Goal: Obtain resource: Download file/media

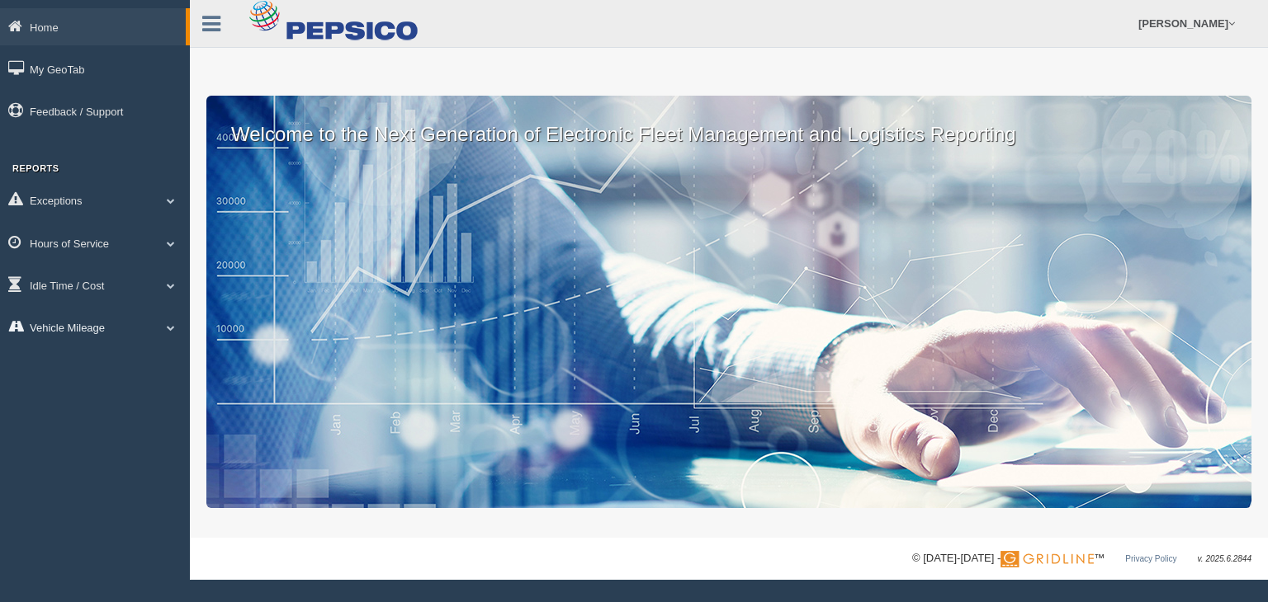
click at [120, 332] on link "Vehicle Mileage" at bounding box center [95, 327] width 190 height 37
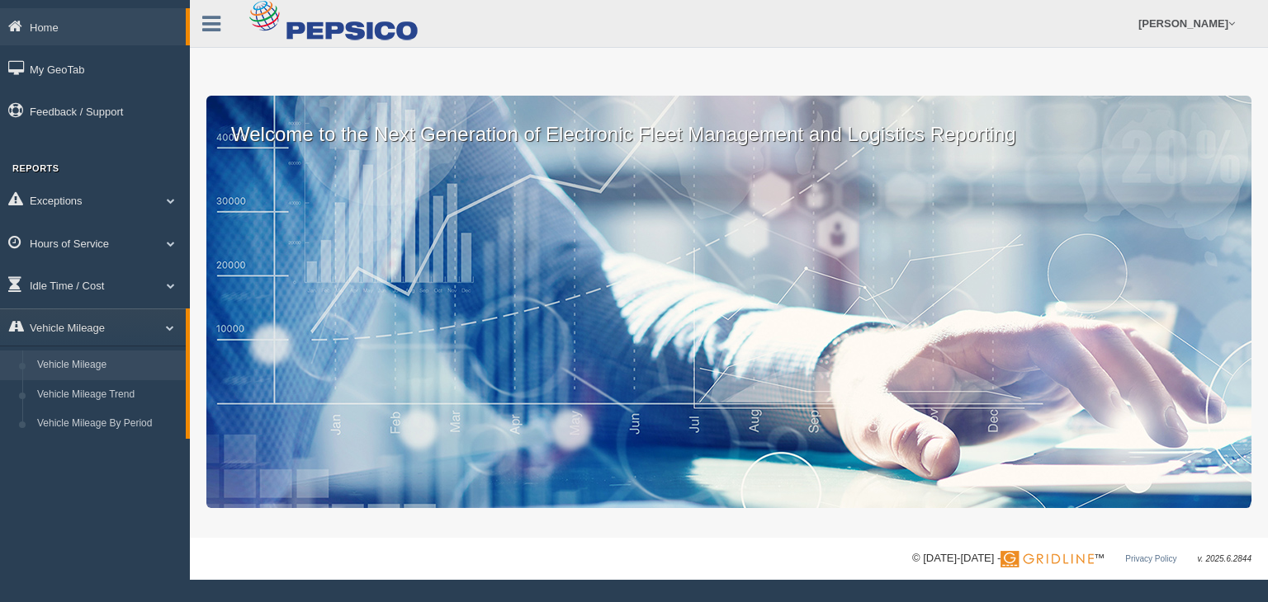
click at [97, 371] on link "Vehicle Mileage" at bounding box center [108, 366] width 156 height 30
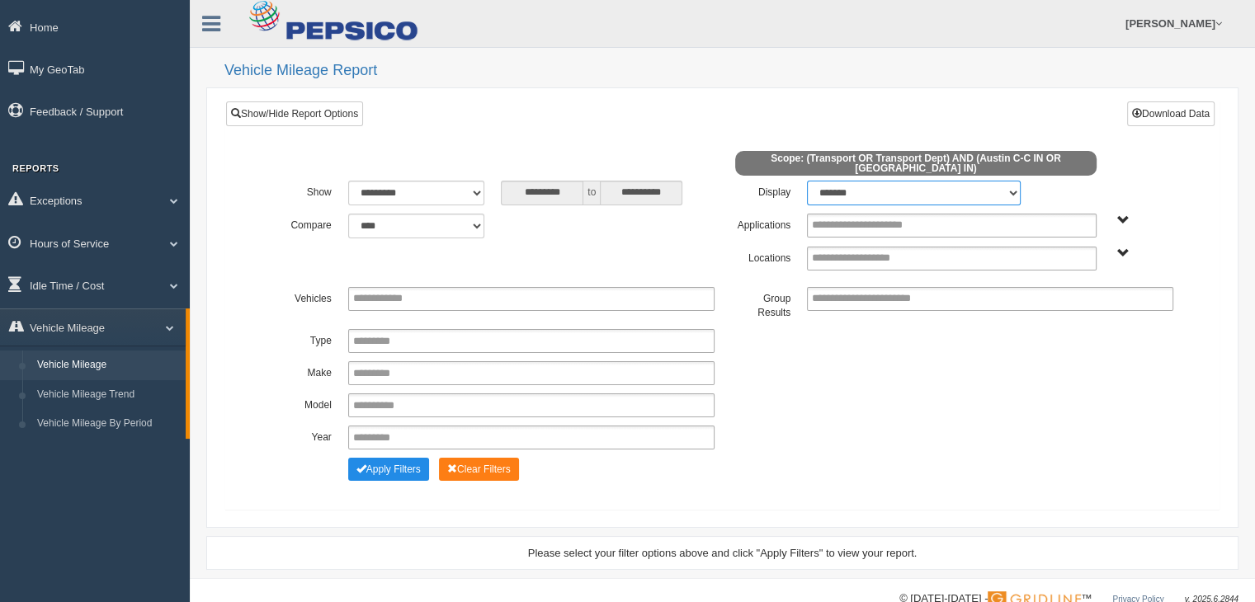
click at [891, 193] on select "******* ******" at bounding box center [913, 193] width 213 height 25
select select "**"
click at [815, 181] on select "******* ******" at bounding box center [913, 193] width 213 height 25
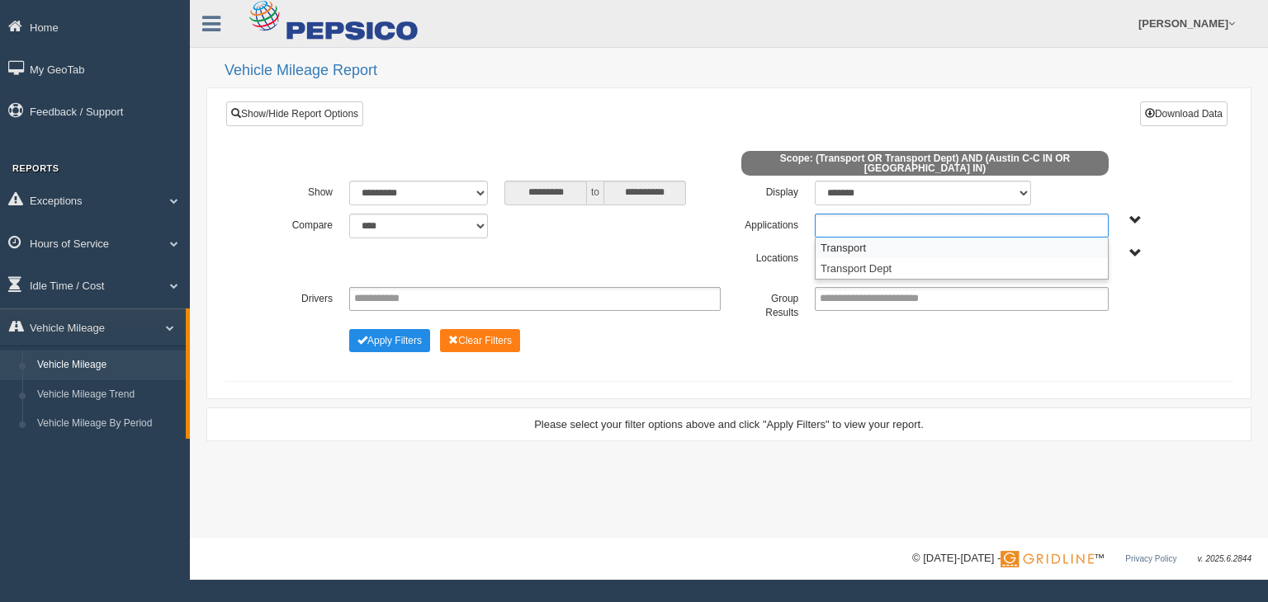
click at [880, 227] on input "text" at bounding box center [881, 225] width 125 height 21
click at [875, 248] on li "Transport" at bounding box center [961, 248] width 292 height 21
click at [914, 226] on ul "Transport" at bounding box center [962, 226] width 294 height 24
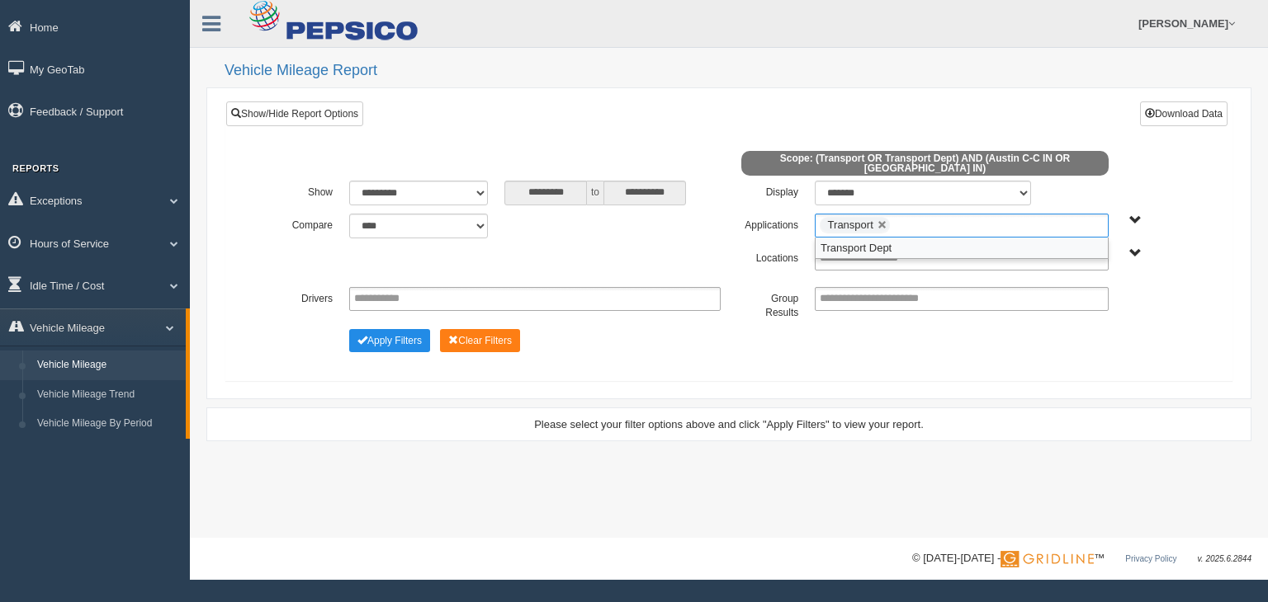
click at [904, 253] on li "Transport Dept" at bounding box center [961, 248] width 292 height 21
click at [904, 253] on input "text" at bounding box center [876, 258] width 114 height 21
click at [882, 278] on li "Austin C-C IN" at bounding box center [961, 281] width 292 height 21
click at [923, 259] on input "text" at bounding box center [924, 258] width 21 height 21
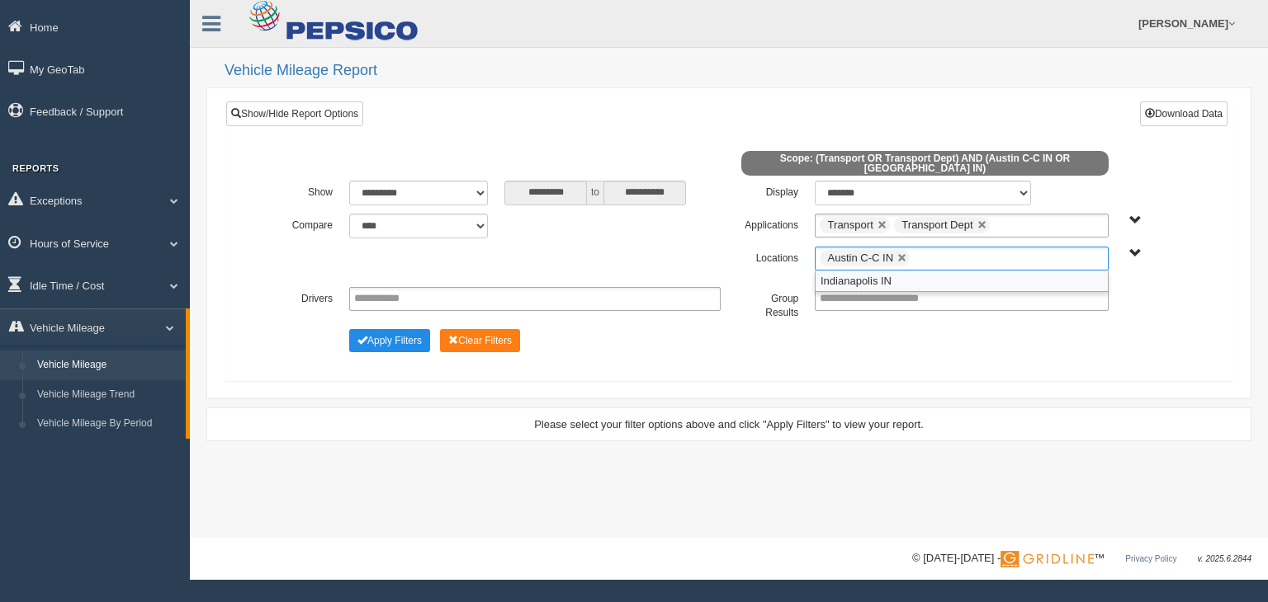
drag, startPoint x: 908, startPoint y: 282, endPoint x: 839, endPoint y: 282, distance: 68.5
click at [906, 282] on li "Indianapolis IN" at bounding box center [961, 281] width 292 height 21
click at [380, 338] on button "Apply Filters" at bounding box center [389, 340] width 81 height 23
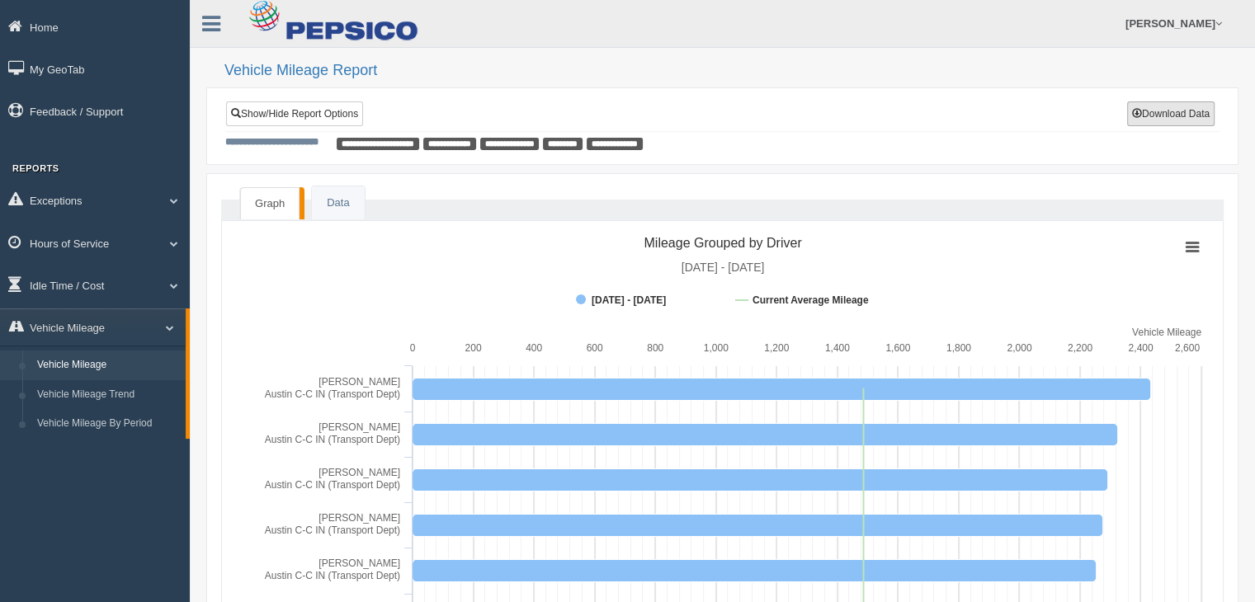
click at [1187, 119] on button "Download Data" at bounding box center [1170, 114] width 87 height 25
